Goal: Communication & Community: Ask a question

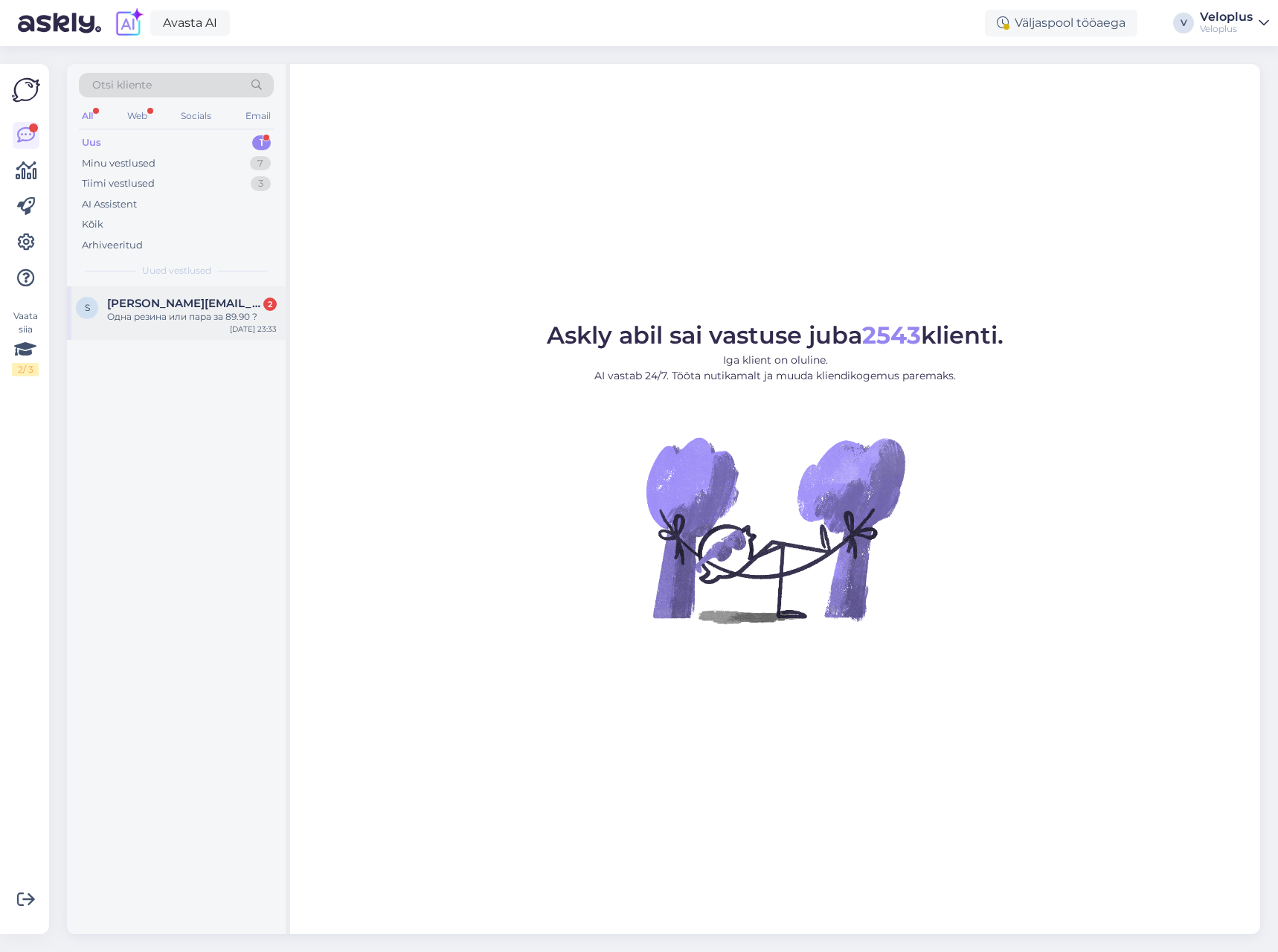
click at [170, 330] on div "s [PERSON_NAME][EMAIL_ADDRESS][DOMAIN_NAME] 2 Одна резина или пара за 89.90 ? […" at bounding box center [176, 313] width 219 height 53
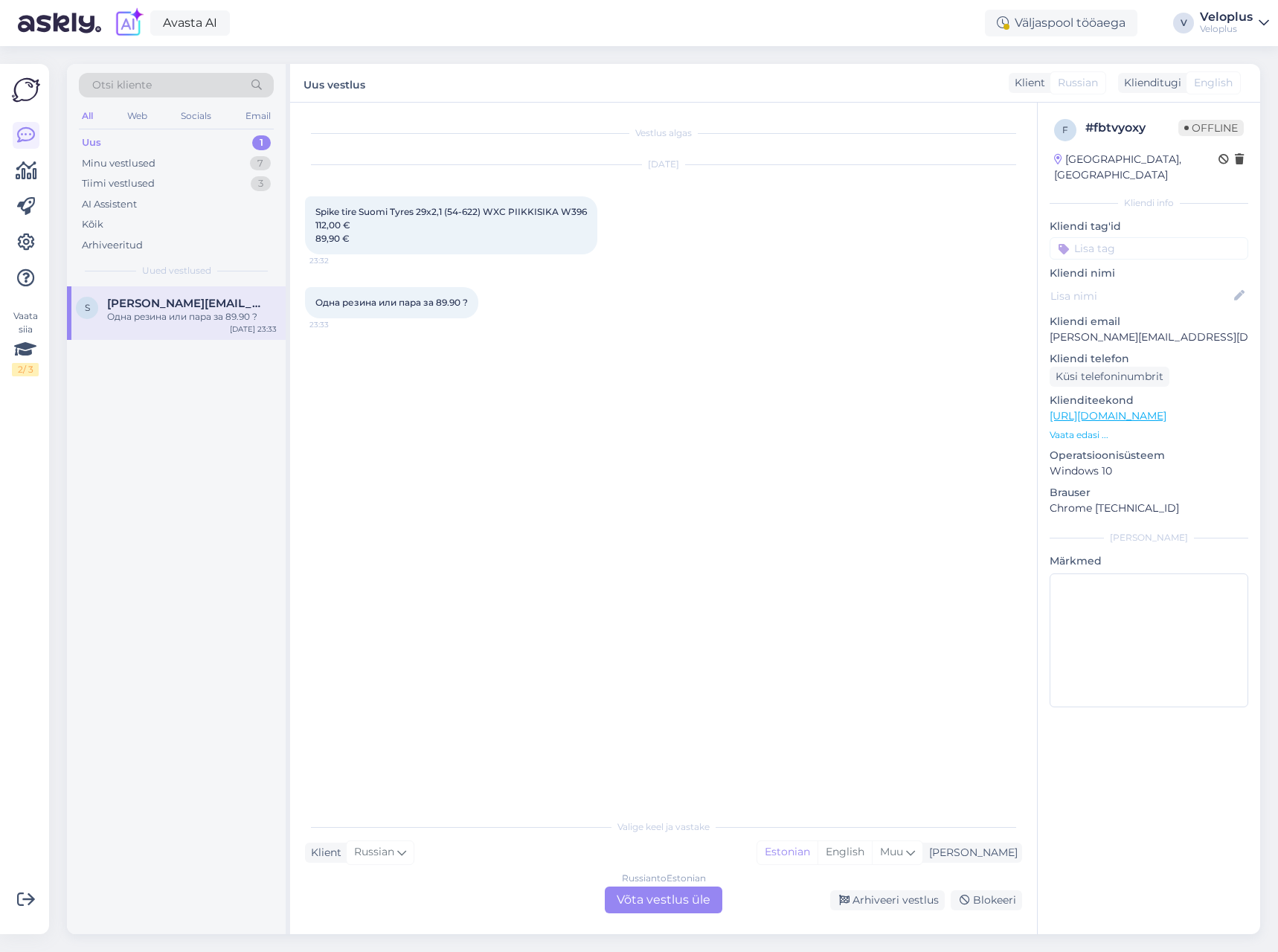
click at [649, 890] on div "Russian to Estonian Võta vestlus üle" at bounding box center [663, 900] width 117 height 27
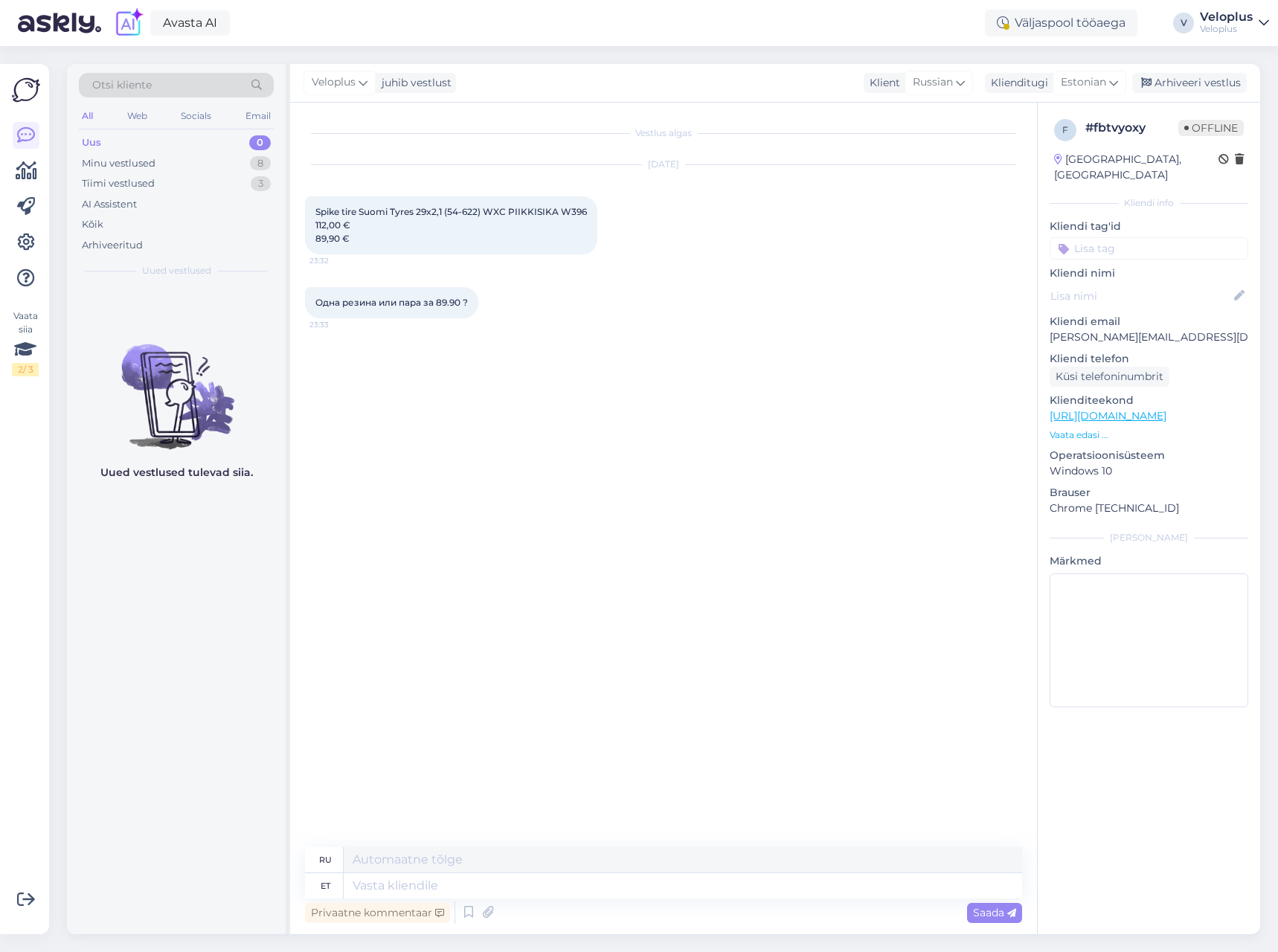
click at [1080, 428] on p "Vaata edasi ..." at bounding box center [1149, 435] width 198 height 14
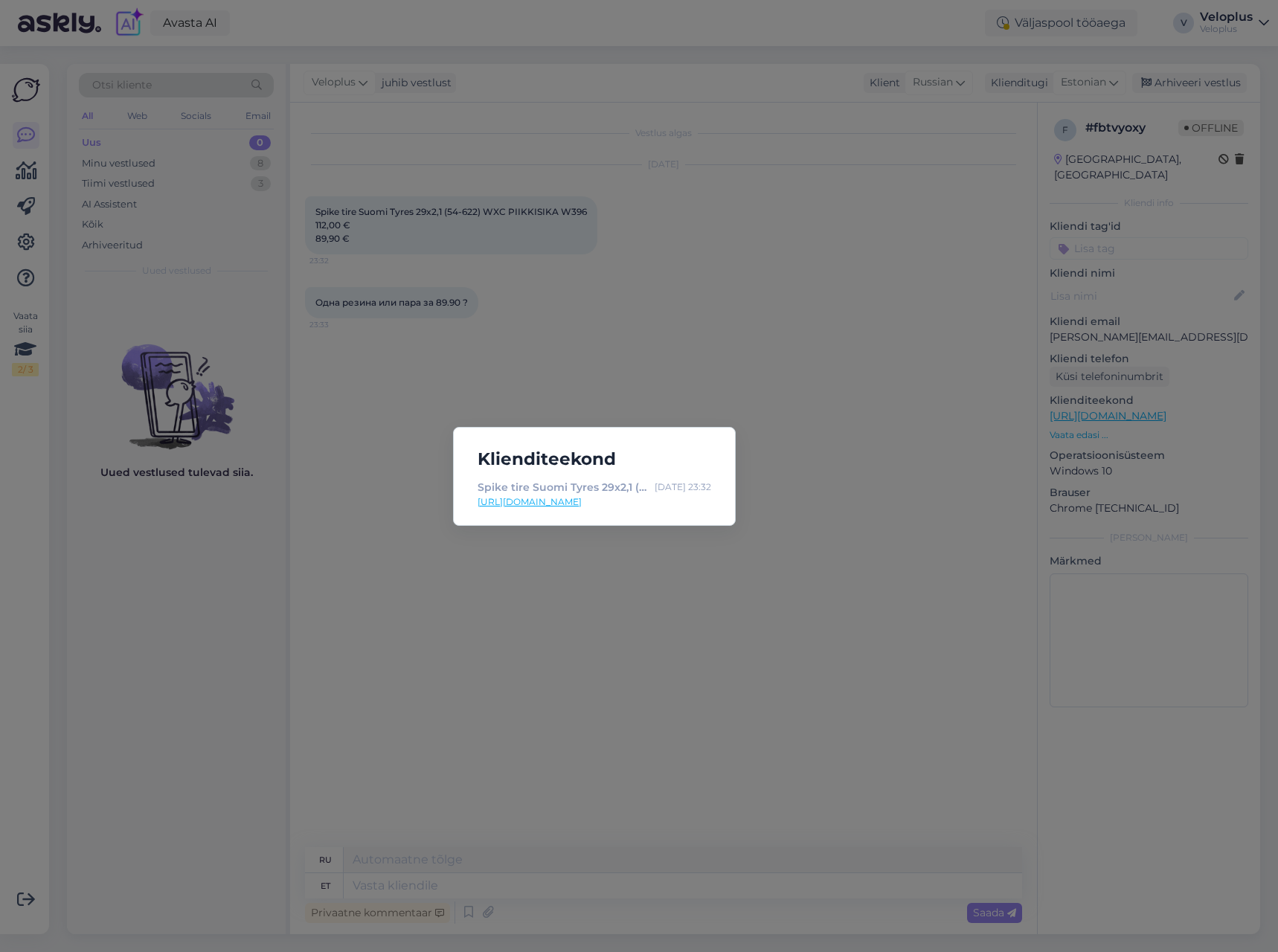
click at [636, 499] on link "[URL][DOMAIN_NAME]" at bounding box center [594, 502] width 234 height 14
click at [601, 277] on div "Klienditeekond Spike tire Suomi Tyres 29x2,1 (54-622) WXC PIIKKI - Veloplus [DA…" at bounding box center [639, 476] width 1278 height 952
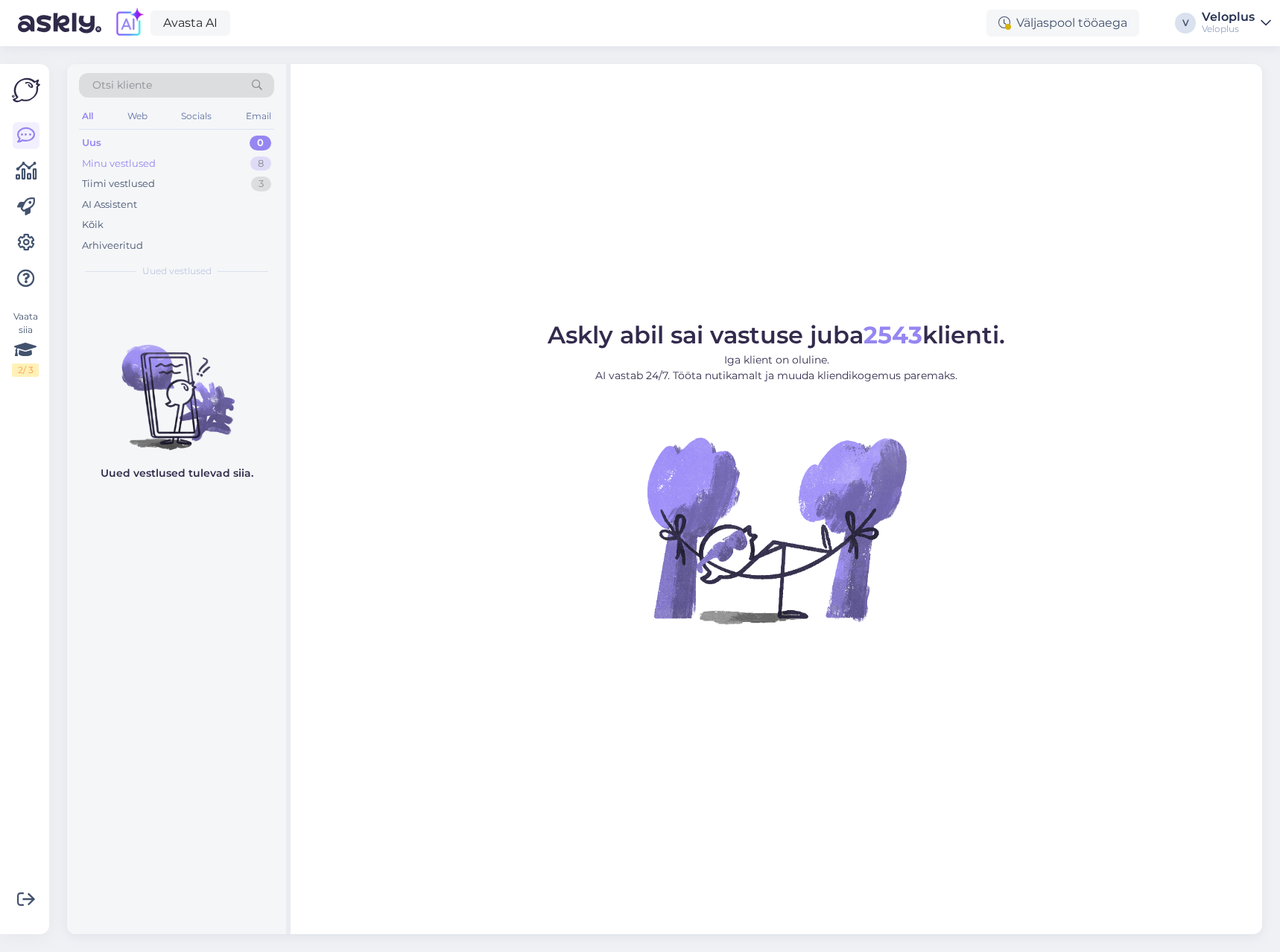
click at [152, 168] on div "Minu vestlused" at bounding box center [119, 164] width 74 height 15
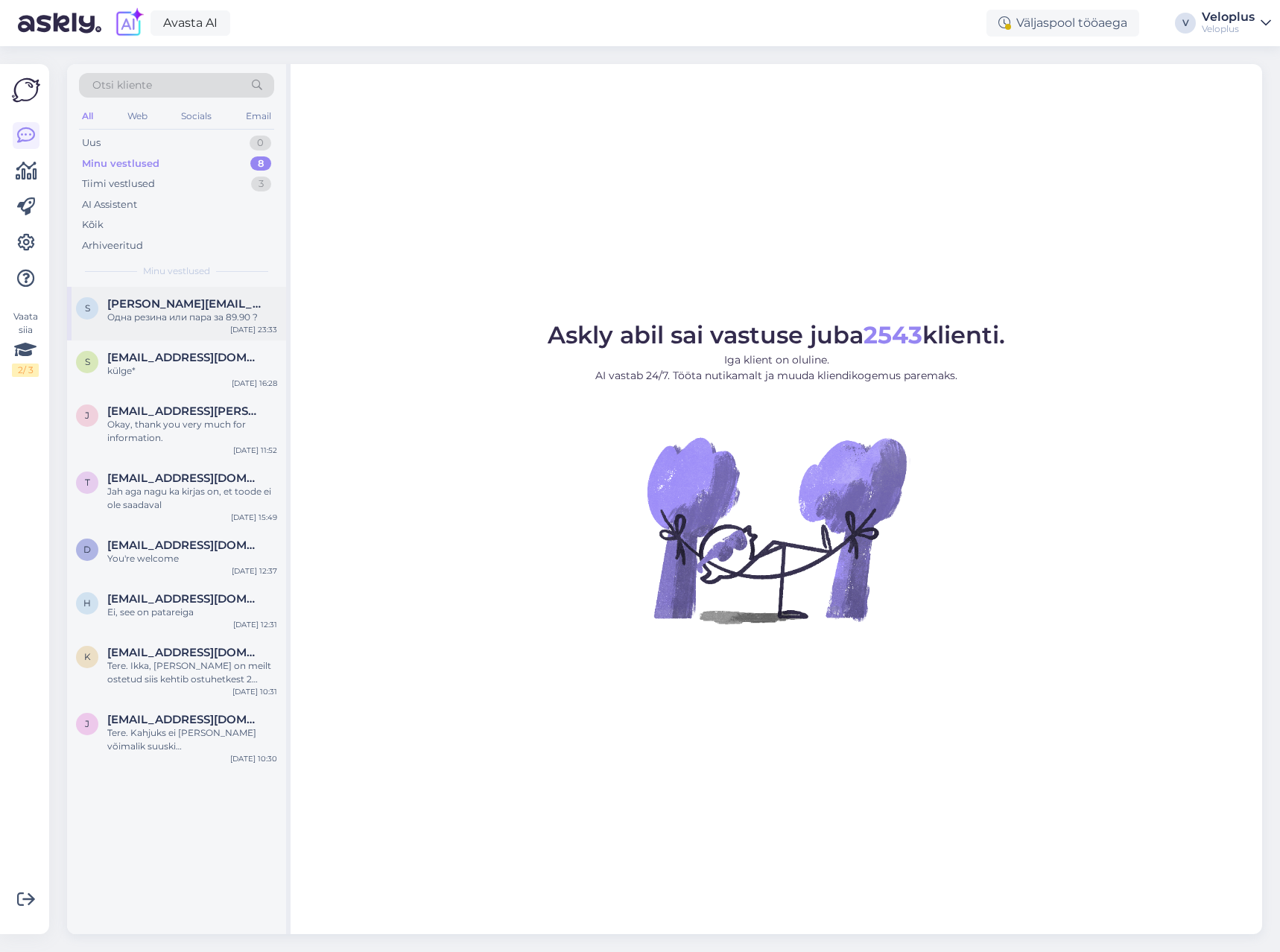
click at [176, 303] on span "[PERSON_NAME][EMAIL_ADDRESS][DOMAIN_NAME]" at bounding box center [185, 304] width 155 height 14
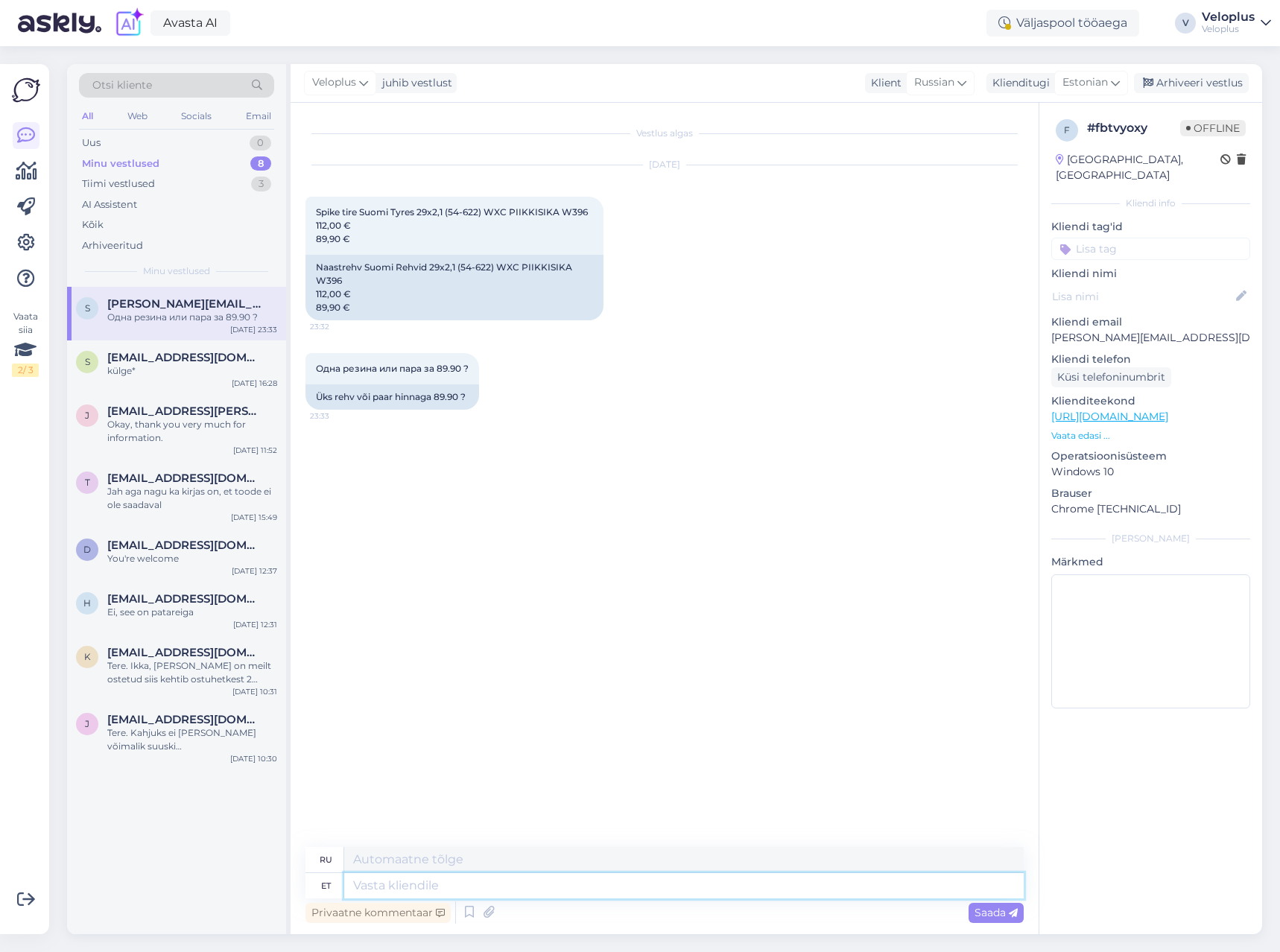
click at [448, 884] on textarea at bounding box center [683, 887] width 680 height 26
type textarea "Tere."
type textarea "Привет."
type textarea "Tere. See"
type textarea "Привет. Это"
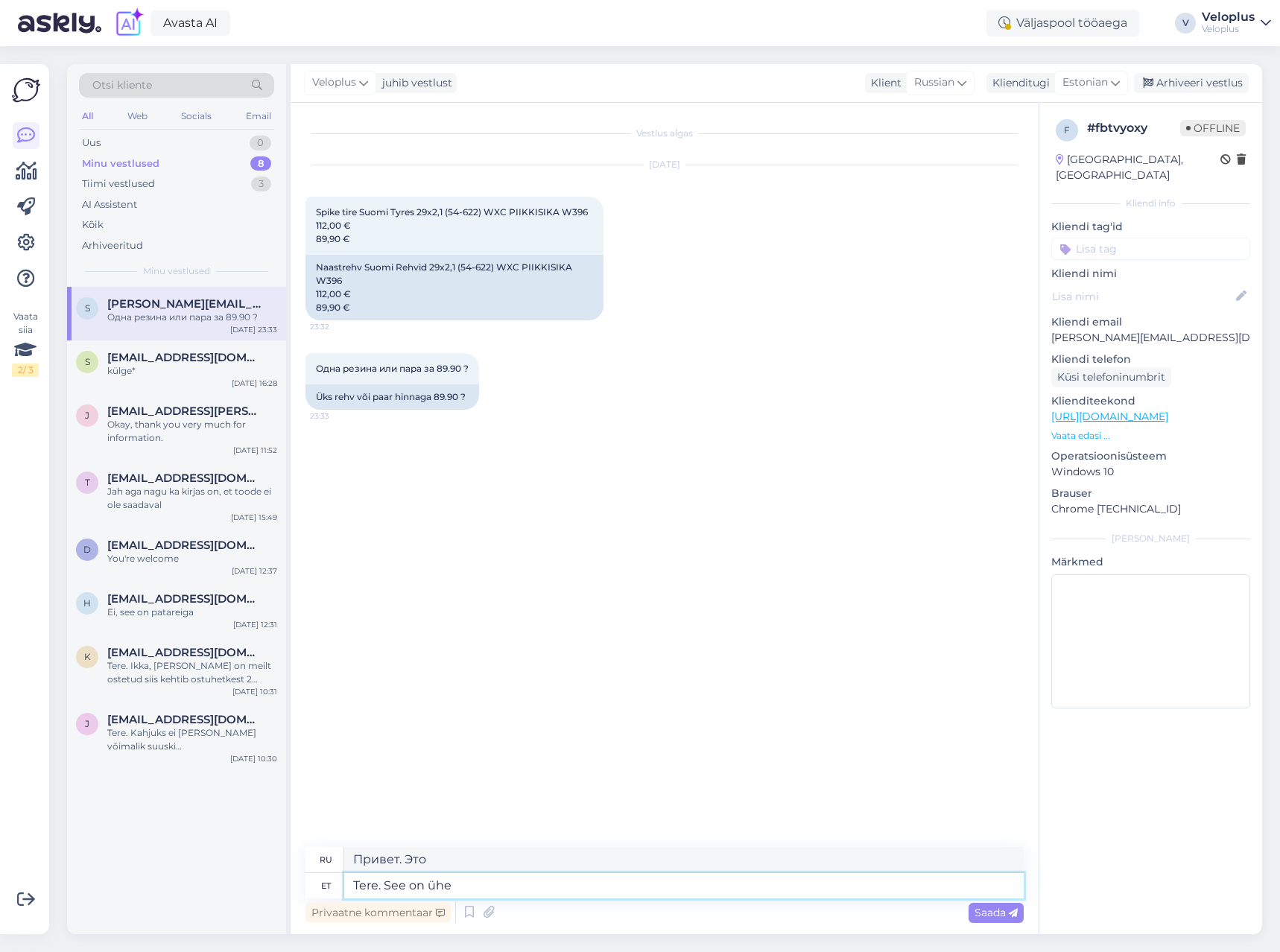
type textarea "Tere. See on ühe v"
type textarea "Привет. Это один из"
type textarea "Tere. See on ühe välk"
type textarea "Привет. Это одна вспышка."
type textarea "Tere. See on ühe väliskummi hi"
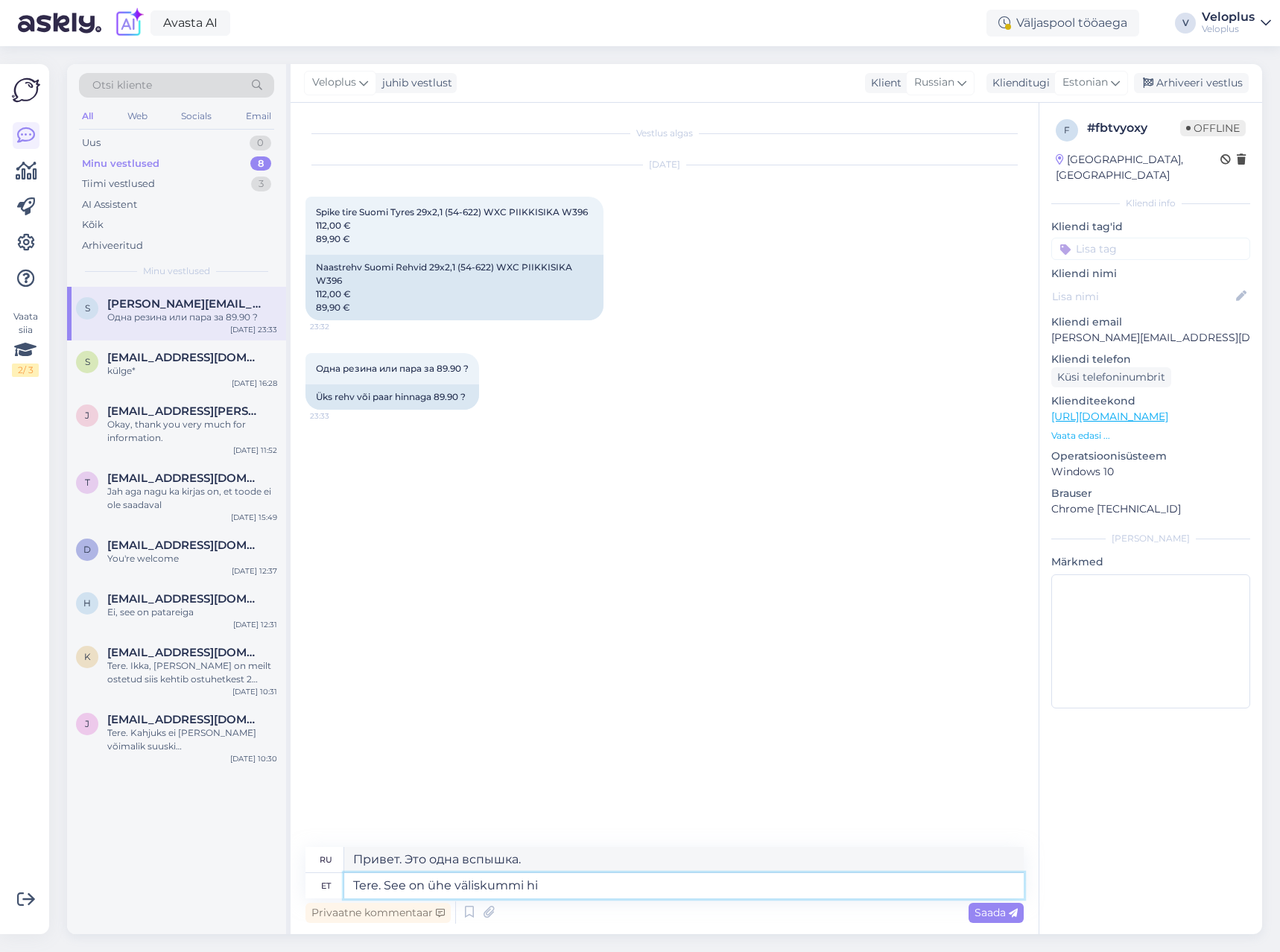
type textarea "Здравствуйте. Это одна внешняя шина."
type textarea "Tere. See on ühe väliskummi hind."
type textarea "Здравствуйте. Это цена за одну внешнюю покрышку."
